Goal: Find specific page/section: Find specific page/section

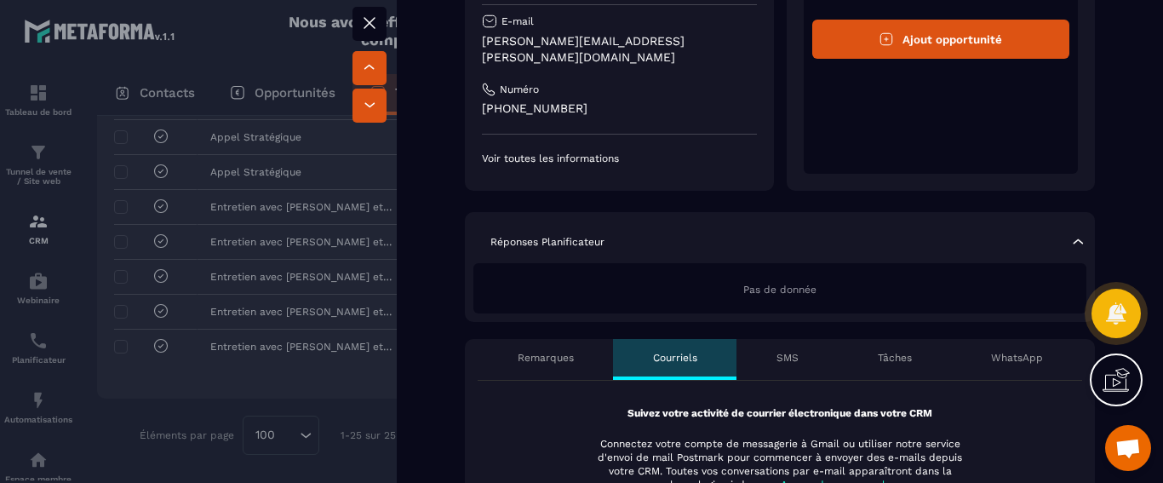
scroll to position [186, 0]
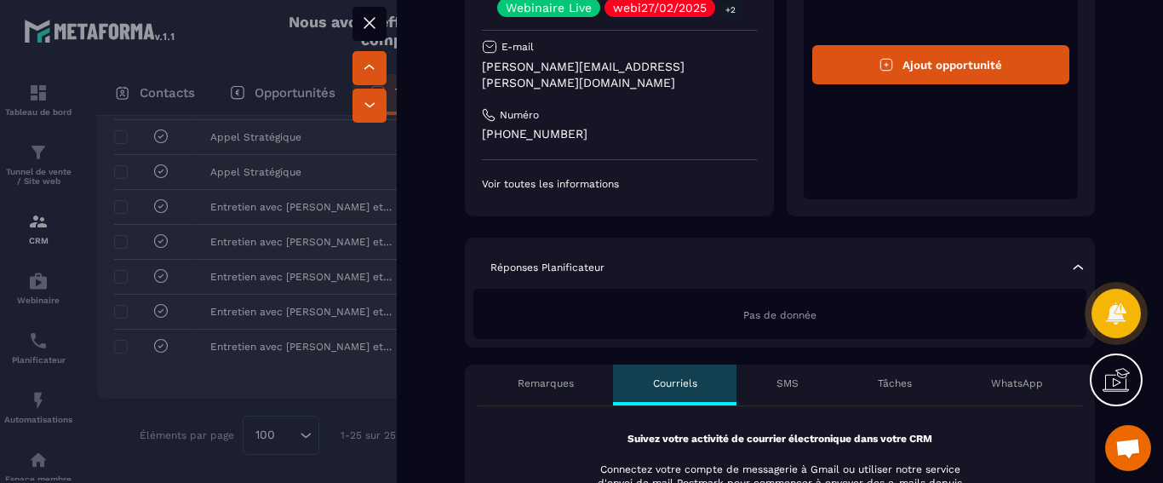
click at [372, 26] on icon at bounding box center [369, 23] width 10 height 10
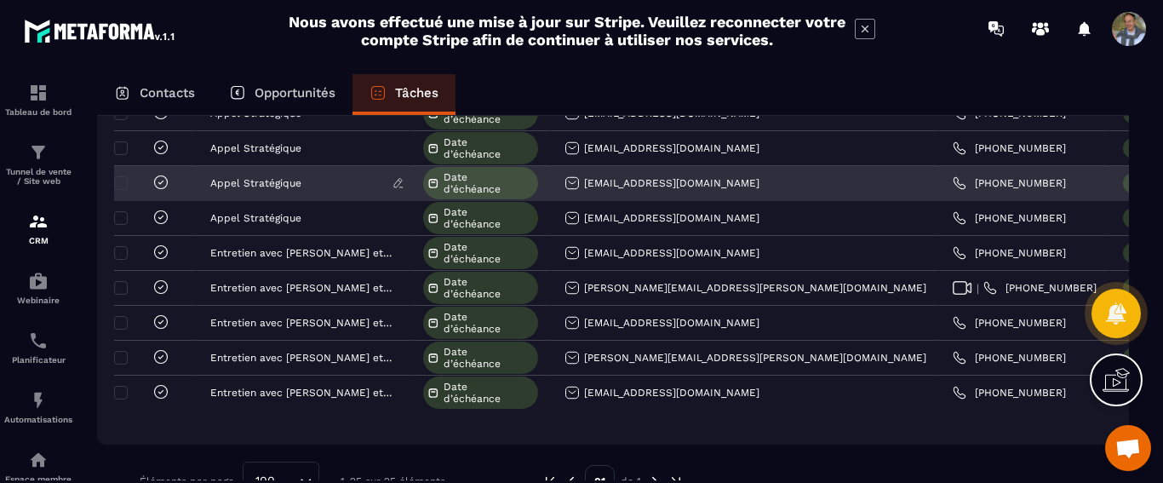
scroll to position [727, 0]
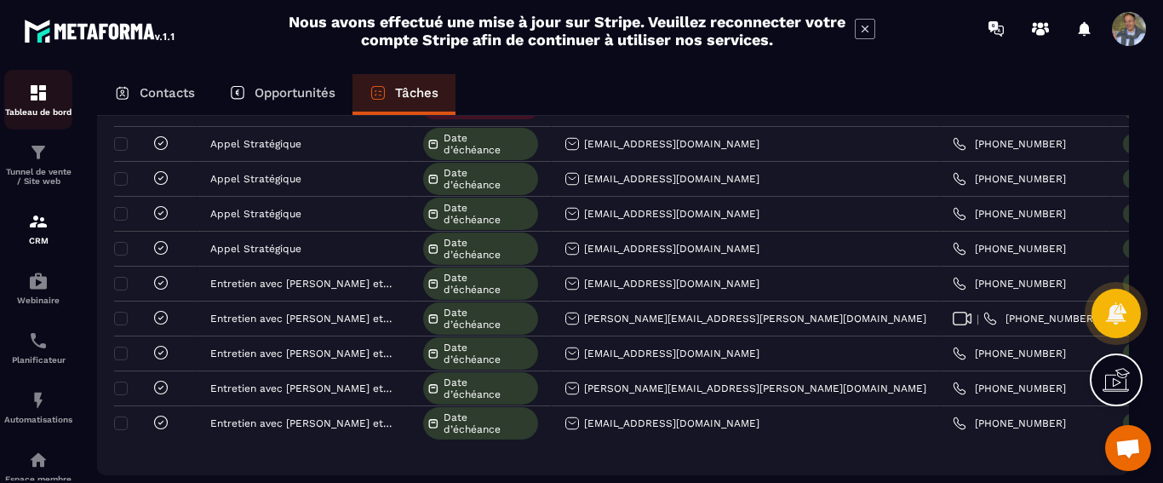
click at [31, 100] on img at bounding box center [38, 93] width 20 height 20
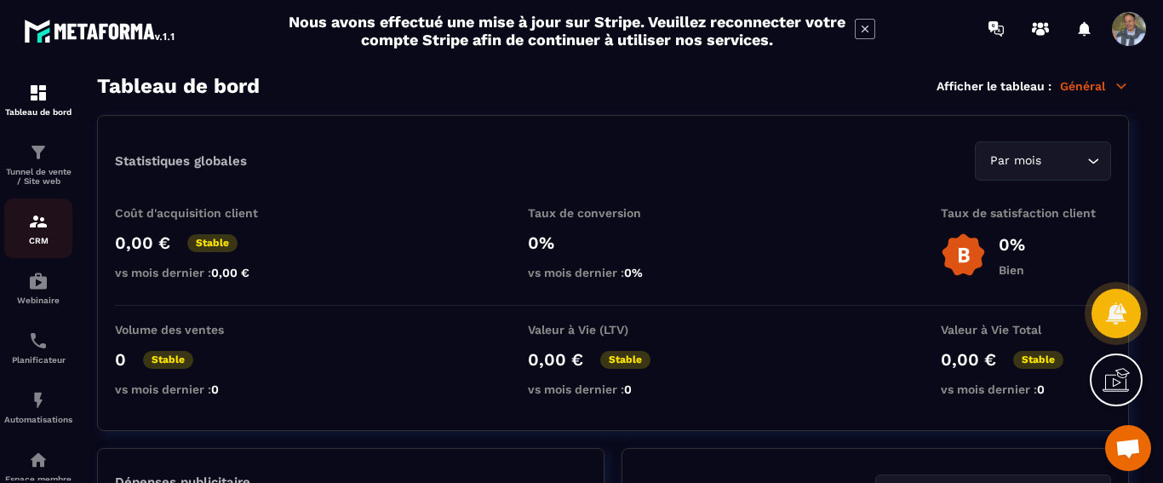
click at [43, 230] on img at bounding box center [38, 221] width 20 height 20
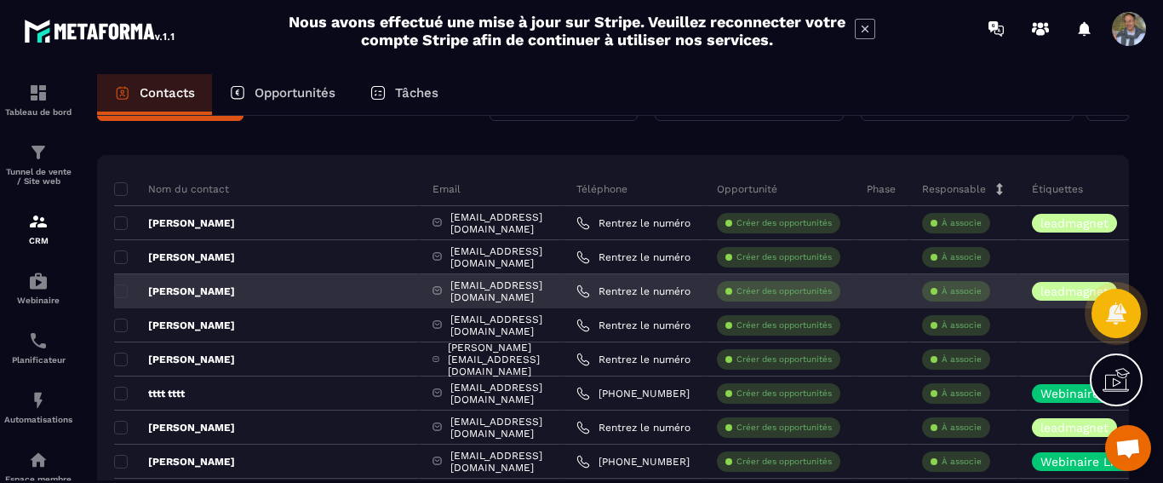
click at [464, 292] on div "[EMAIL_ADDRESS][DOMAIN_NAME]" at bounding box center [492, 291] width 144 height 34
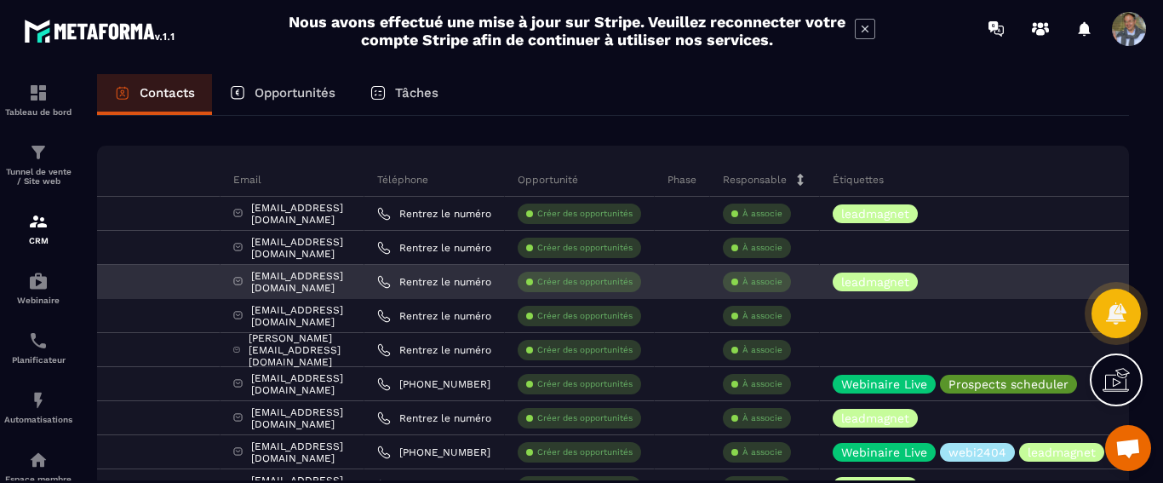
scroll to position [0, 200]
click at [241, 283] on div "[EMAIL_ADDRESS][DOMAIN_NAME]" at bounding box center [292, 282] width 144 height 34
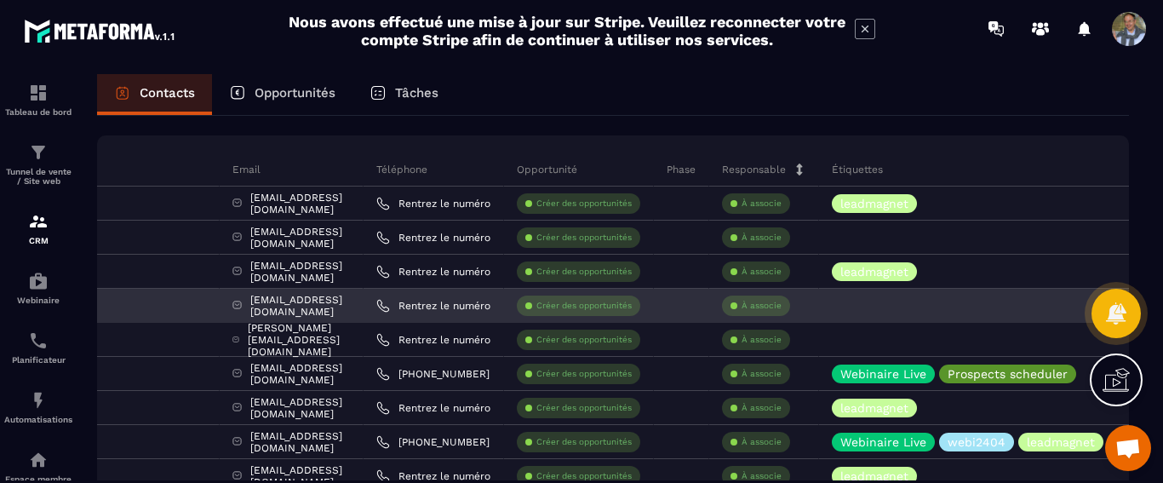
scroll to position [66, 0]
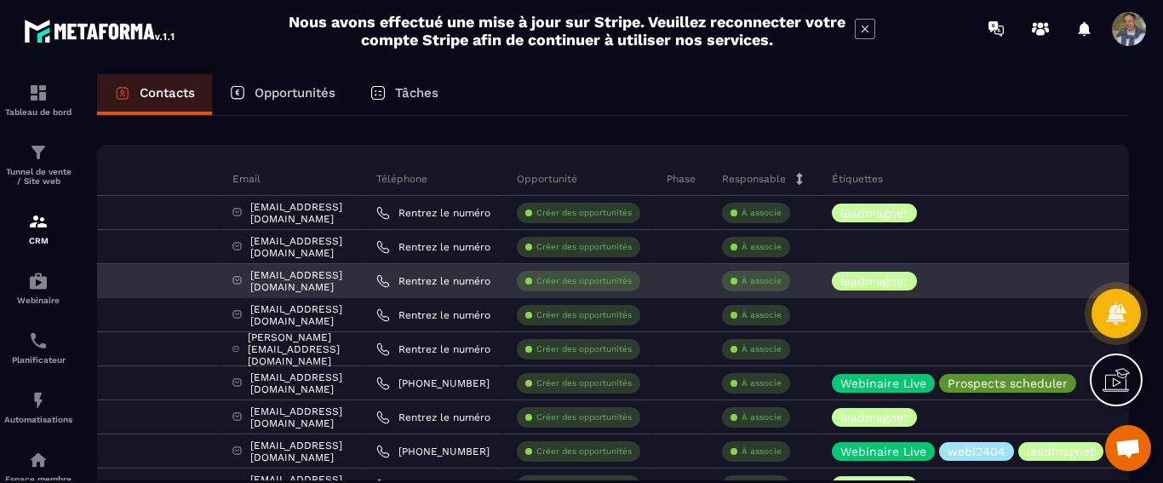
click at [246, 283] on div "[EMAIL_ADDRESS][DOMAIN_NAME]" at bounding box center [292, 281] width 144 height 34
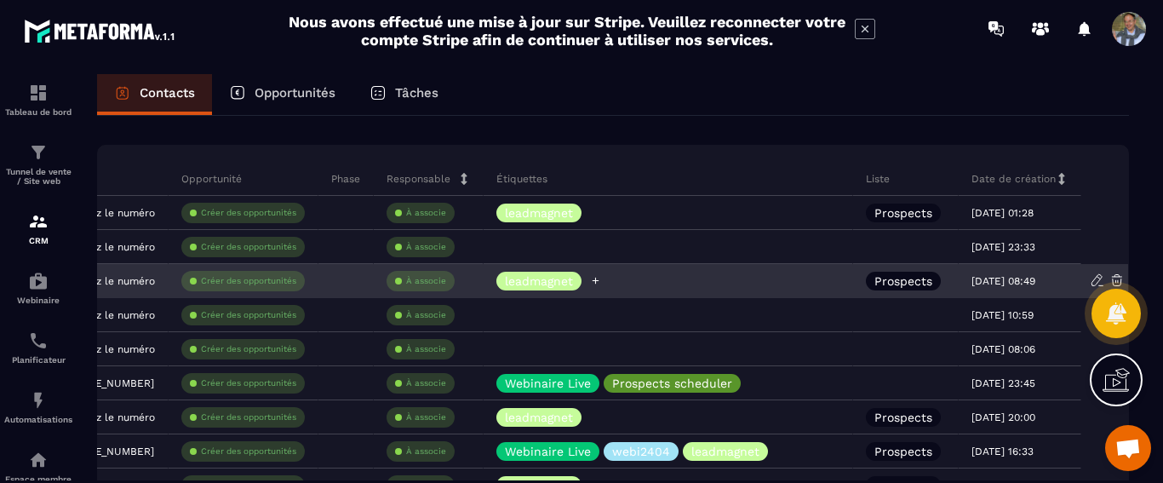
scroll to position [0, 603]
click at [994, 285] on p "[DATE] 08:49" at bounding box center [1003, 281] width 64 height 12
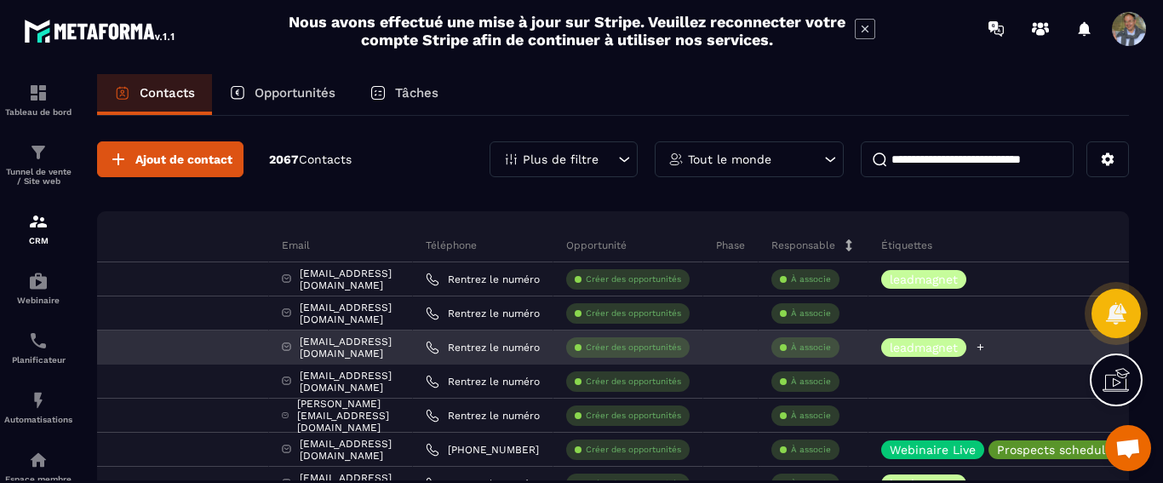
scroll to position [0, 0]
